Goal: Navigation & Orientation: Find specific page/section

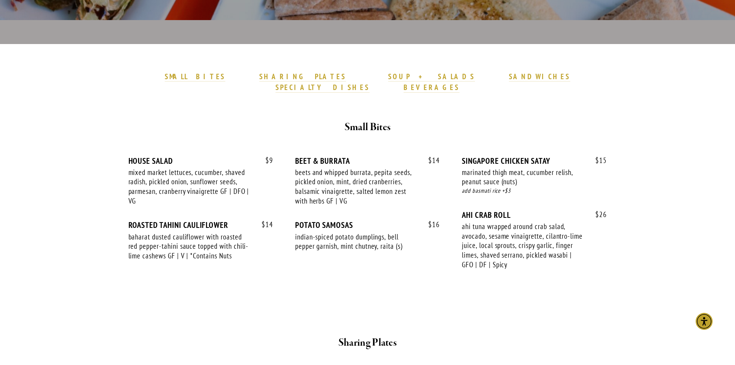
scroll to position [193, 0]
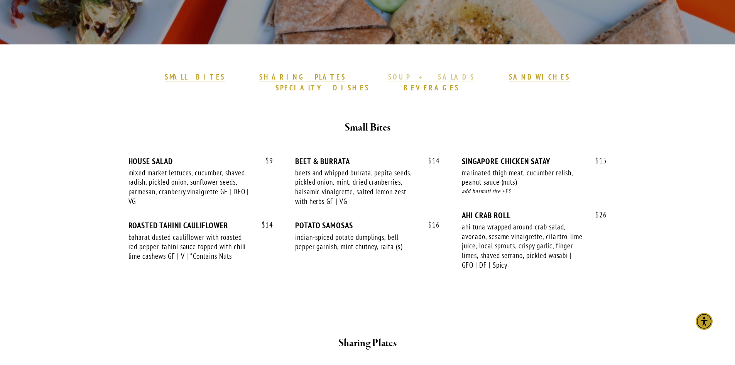
click at [388, 77] on strong "SOUP + SALADS" at bounding box center [431, 76] width 86 height 9
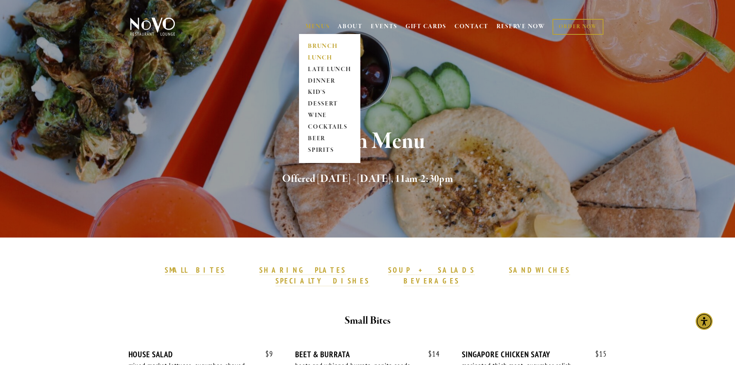
click at [326, 48] on link "BRUNCH" at bounding box center [330, 47] width 48 height 12
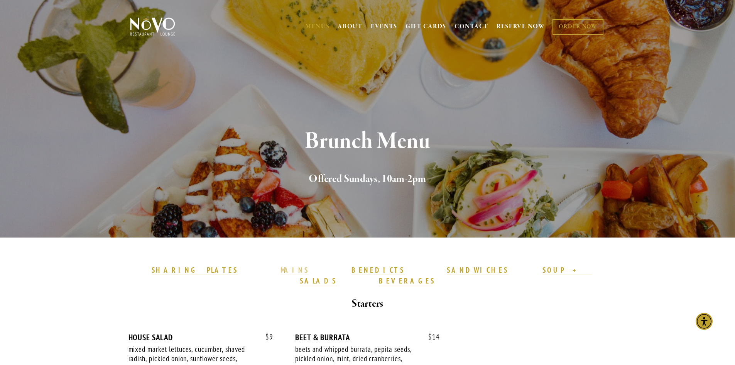
click at [303, 272] on strong "MAINS" at bounding box center [294, 269] width 29 height 9
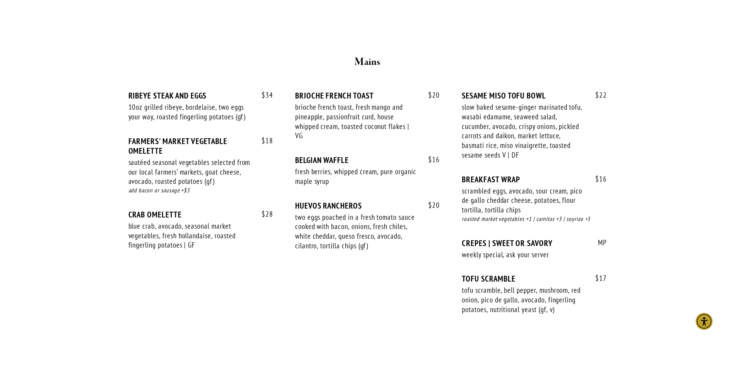
scroll to position [626, 0]
